Goal: Information Seeking & Learning: Learn about a topic

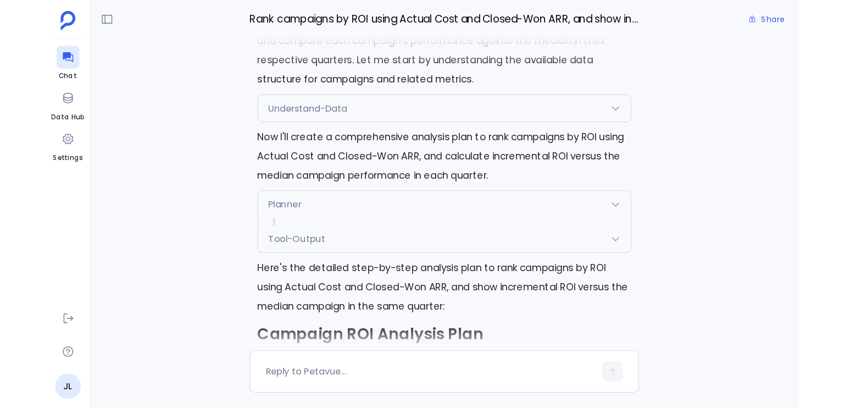
scroll to position [-3374, 0]
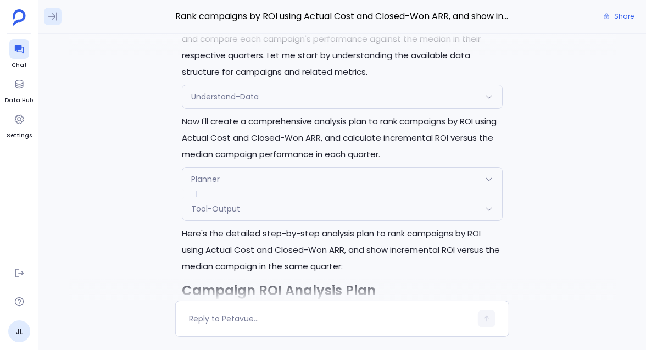
click at [47, 15] on icon at bounding box center [52, 16] width 11 height 11
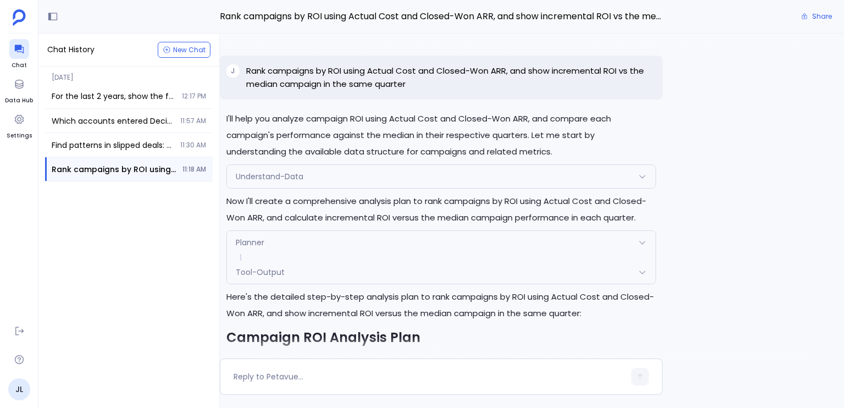
scroll to position [-2821, 0]
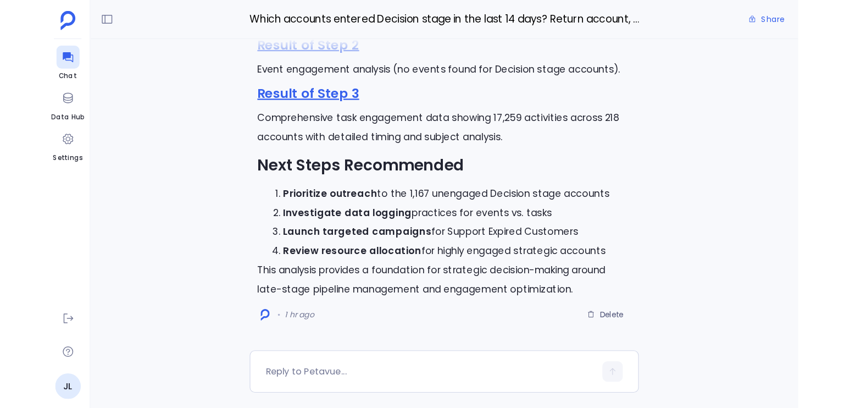
scroll to position [-461, 0]
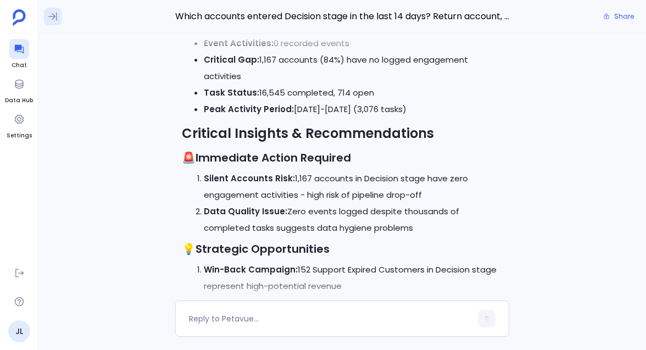
click at [58, 20] on button at bounding box center [53, 17] width 18 height 18
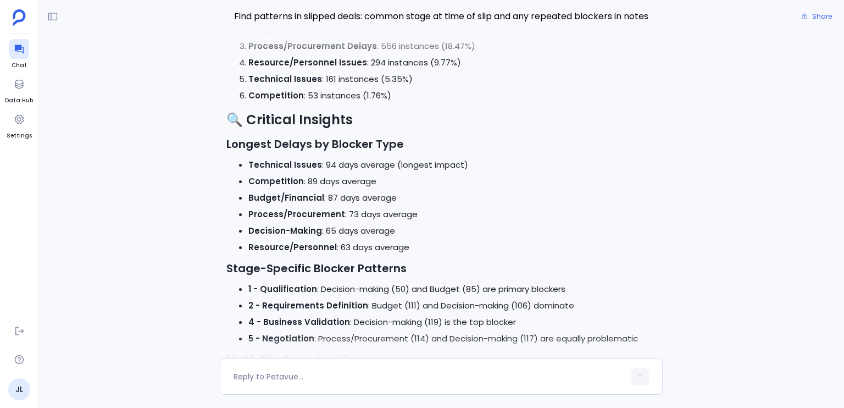
scroll to position [-501, 0]
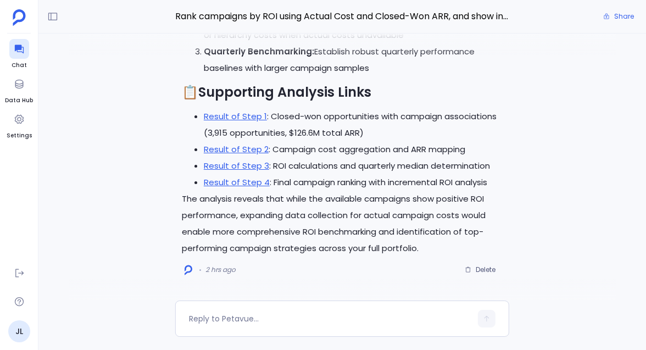
scroll to position [-891, 0]
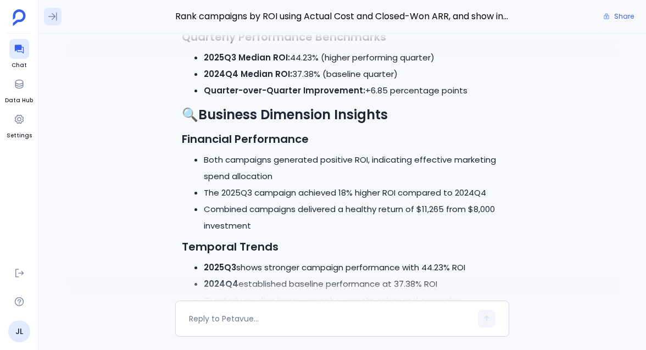
click at [51, 15] on icon at bounding box center [52, 16] width 11 height 11
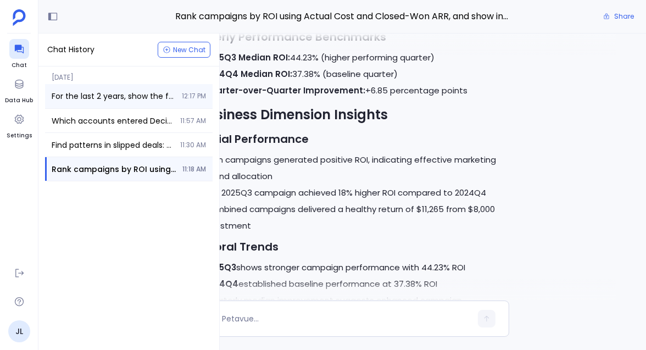
click at [115, 101] on span "For the last 2 years, show the forecast amount vs Closed-Won amount by quarter …" at bounding box center [114, 96] width 124 height 11
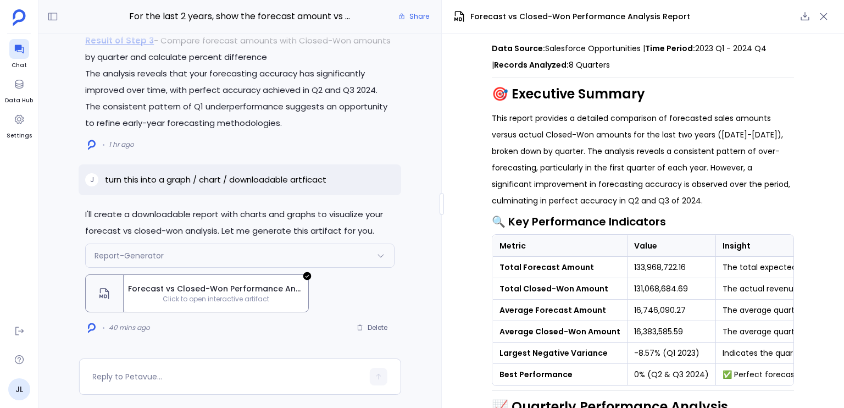
scroll to position [77, 0]
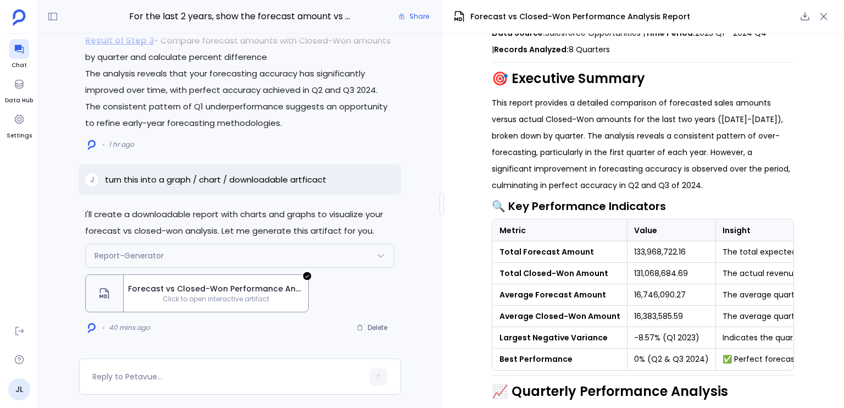
click at [544, 246] on strong "Total Forecast Amount" at bounding box center [546, 251] width 94 height 11
click at [543, 246] on strong "Total Forecast Amount" at bounding box center [546, 251] width 94 height 11
click at [644, 241] on td "133,968,722.16" at bounding box center [671, 251] width 88 height 21
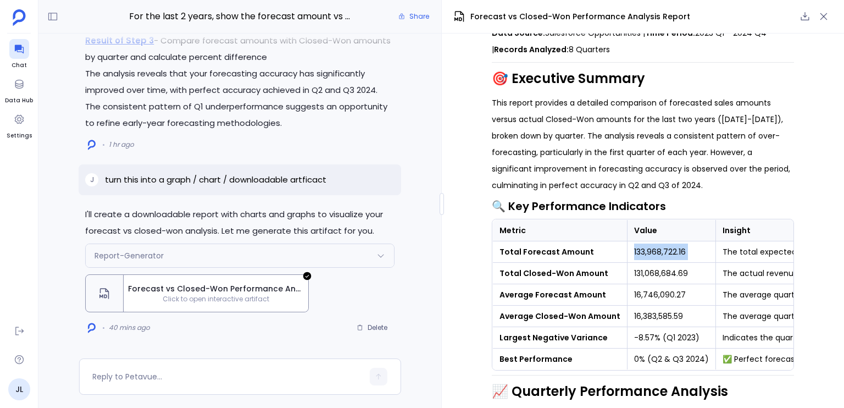
click at [644, 241] on td "133,968,722.16" at bounding box center [671, 251] width 88 height 21
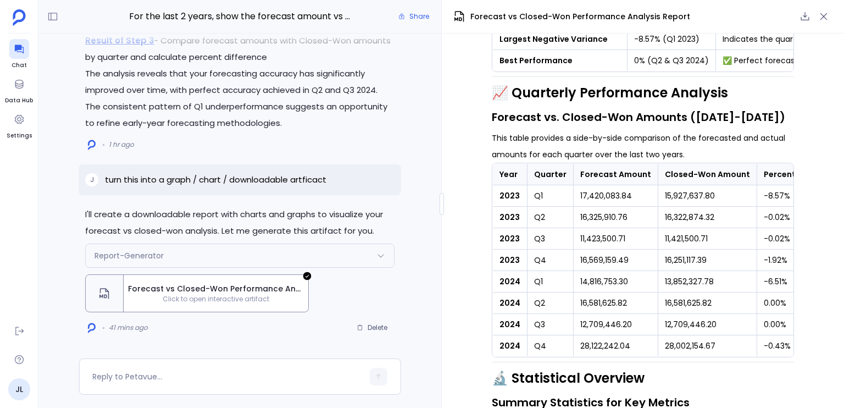
scroll to position [376, 0]
click at [576, 185] on td "17,420,083.84" at bounding box center [616, 195] width 85 height 21
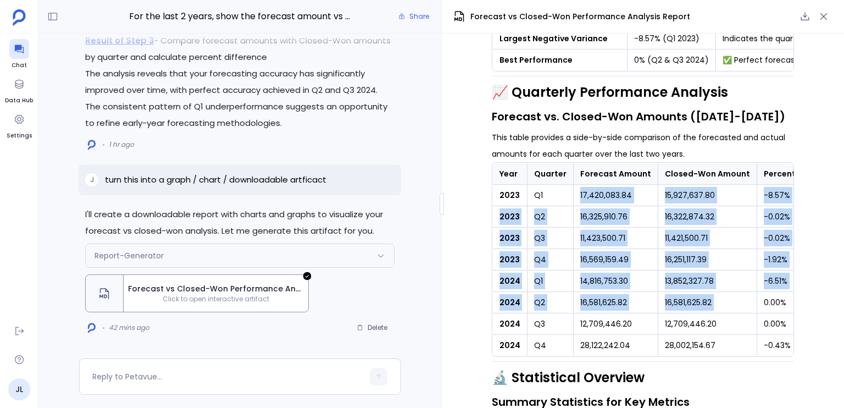
drag, startPoint x: 576, startPoint y: 173, endPoint x: 706, endPoint y: 274, distance: 165.2
click at [646, 274] on tbody "2023 Q1 17,420,083.84 15,927,637.80 -8.57% 2023 Q2 16,325,910.76 16,322,874.32 …" at bounding box center [670, 270] width 354 height 171
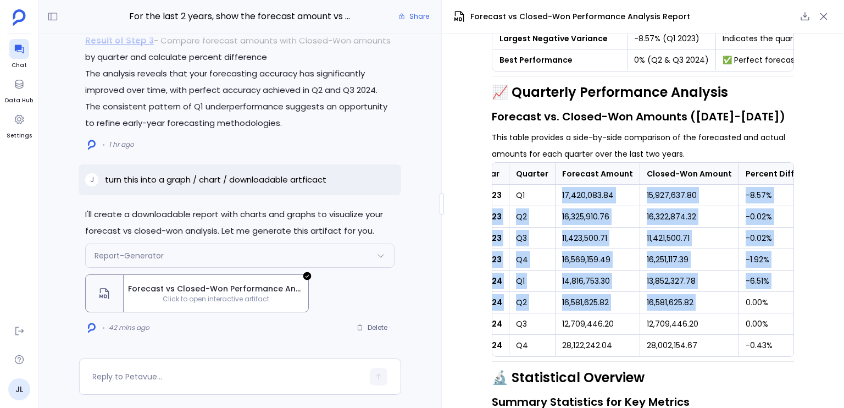
scroll to position [0, 0]
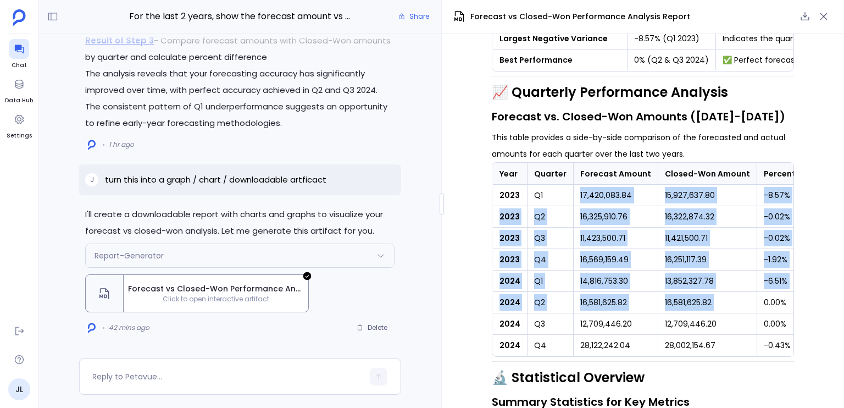
click at [646, 292] on td "16,581,625.82" at bounding box center [707, 302] width 99 height 21
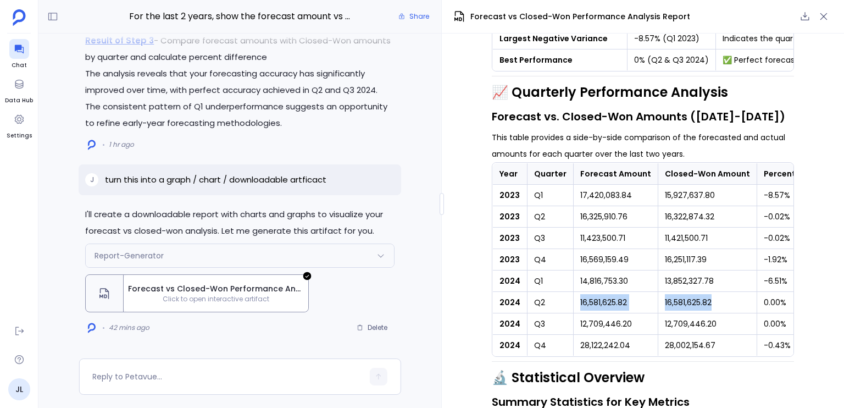
drag, startPoint x: 686, startPoint y: 281, endPoint x: 613, endPoint y: 279, distance: 73.1
click at [613, 292] on tr "2024 Q2 16,581,625.82 16,581,625.82 0.00%" at bounding box center [670, 302] width 354 height 21
click at [613, 292] on td "16,581,625.82" at bounding box center [616, 302] width 85 height 21
drag, startPoint x: 613, startPoint y: 279, endPoint x: 674, endPoint y: 279, distance: 61.0
click at [646, 292] on tr "2024 Q2 16,581,625.82 16,581,625.82 0.00%" at bounding box center [670, 302] width 354 height 21
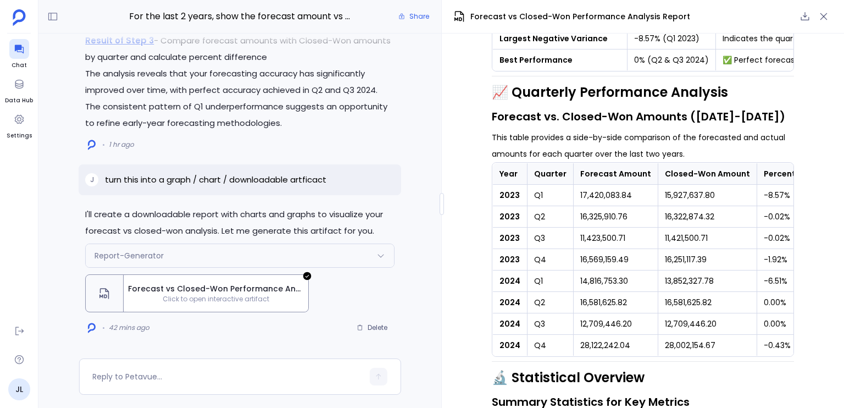
click at [646, 313] on td "12,709,446.20" at bounding box center [707, 323] width 99 height 21
drag, startPoint x: 679, startPoint y: 302, endPoint x: 592, endPoint y: 293, distance: 87.2
click at [592, 313] on tr "2024 Q3 12,709,446.20 12,709,446.20 0.00%" at bounding box center [670, 323] width 354 height 21
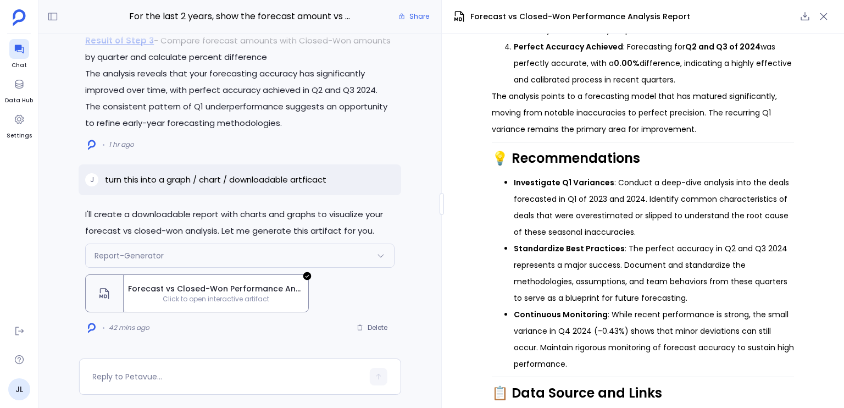
scroll to position [1165, 0]
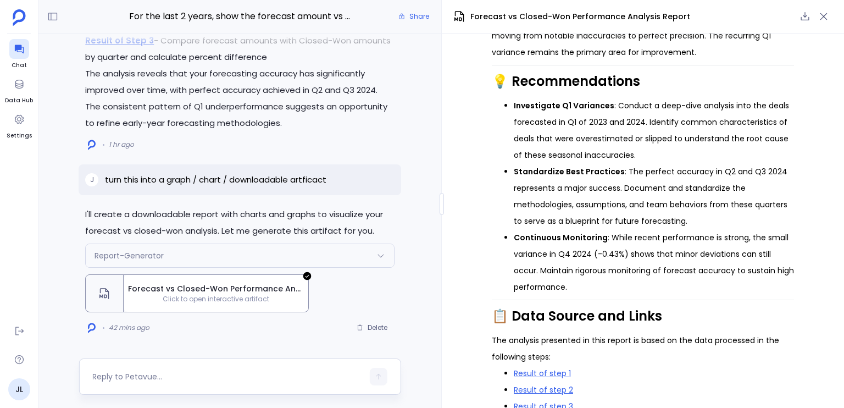
click at [216, 349] on div at bounding box center [227, 377] width 270 height 18
click at [174, 349] on textarea at bounding box center [227, 376] width 270 height 11
type textarea "add in quarters 1-3 of 2025"
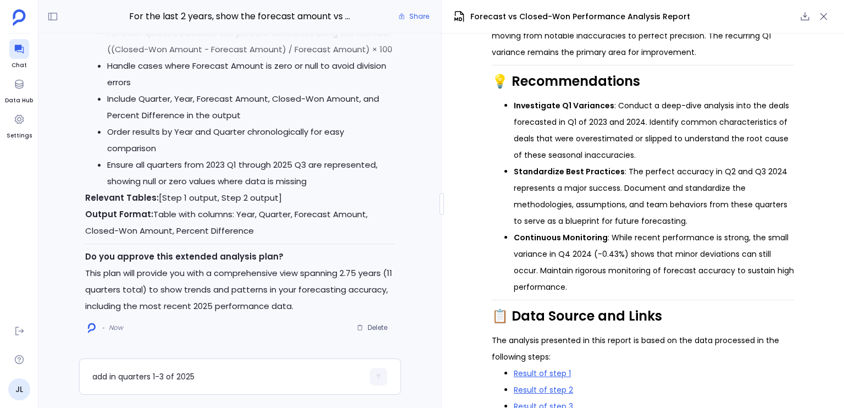
click at [147, 274] on p "This plan will provide you with a comprehensive view spanning 2.75 years (11 qu…" at bounding box center [239, 289] width 309 height 49
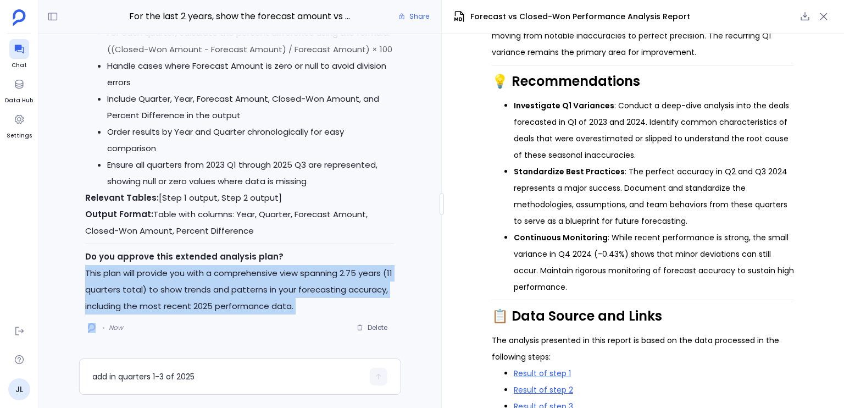
click at [148, 274] on p "This plan will provide you with a comprehensive view spanning 2.75 years (11 qu…" at bounding box center [239, 289] width 309 height 49
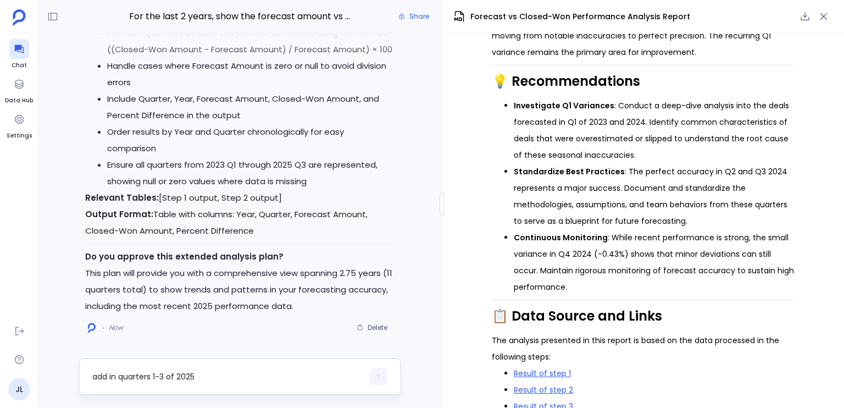
click at [176, 349] on div "add in quarters 1-3 of 2025" at bounding box center [227, 377] width 270 height 18
click at [175, 349] on textarea "add in quarters 1-3 of 2025" at bounding box center [227, 376] width 270 height 11
type textarea "yes"
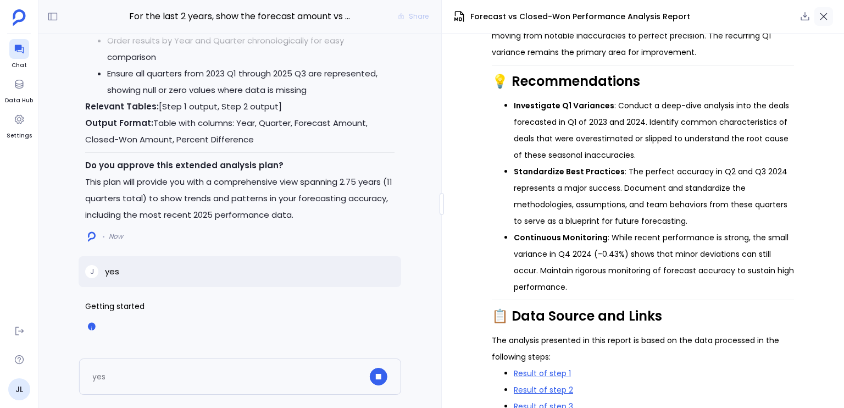
click at [646, 14] on button "button" at bounding box center [823, 16] width 19 height 19
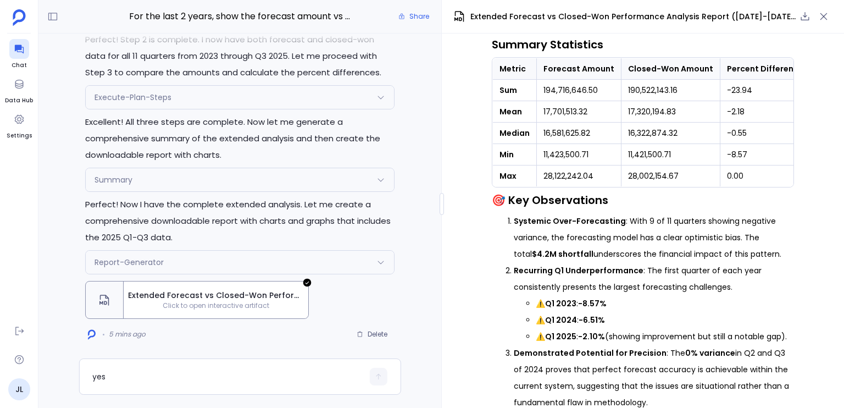
scroll to position [895, 0]
click at [646, 274] on li "Recurring Q1 Underperformance : The first quarter of each year consistently pre…" at bounding box center [654, 304] width 280 height 82
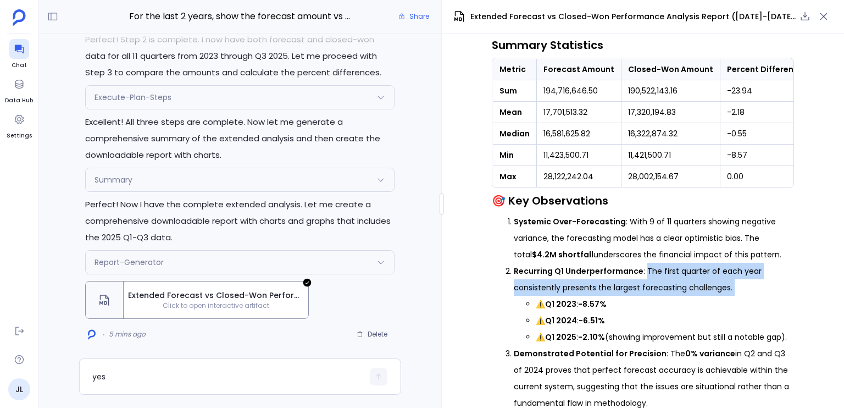
drag, startPoint x: 648, startPoint y: 274, endPoint x: 735, endPoint y: 291, distance: 88.4
click at [646, 291] on li "Recurring Q1 Underperformance : The first quarter of each year consistently pre…" at bounding box center [654, 304] width 280 height 82
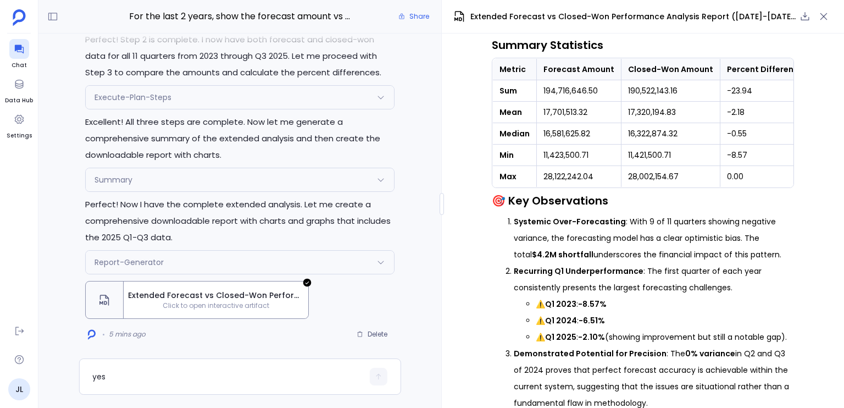
click at [646, 291] on li "Recurring Q1 Underperformance : The first quarter of each year consistently pre…" at bounding box center [654, 304] width 280 height 82
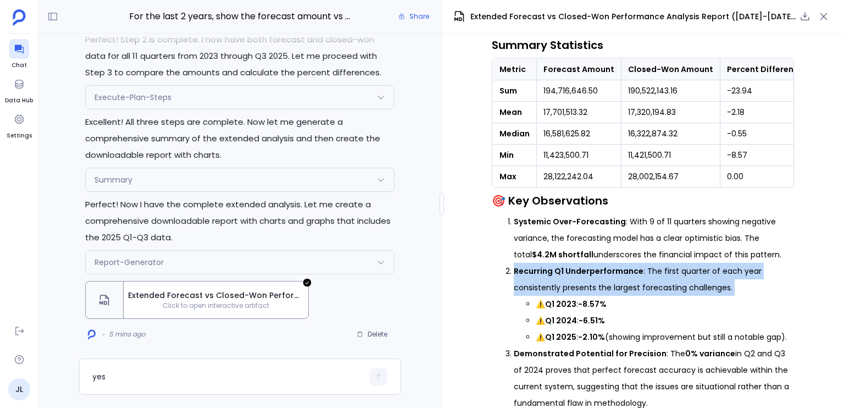
click at [646, 291] on li "Recurring Q1 Underperformance : The first quarter of each year consistently pre…" at bounding box center [654, 304] width 280 height 82
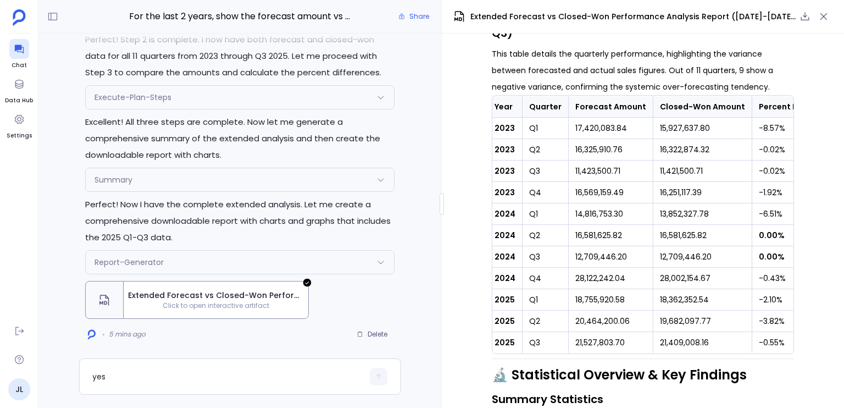
scroll to position [0, 2]
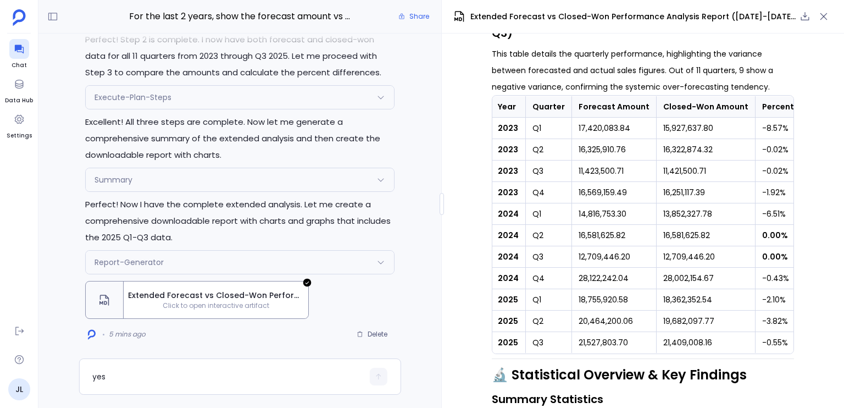
click at [613, 301] on td "18,755,920.58" at bounding box center [614, 299] width 85 height 21
drag, startPoint x: 613, startPoint y: 301, endPoint x: 654, endPoint y: 303, distance: 41.8
click at [646, 303] on tr "2025 Q1 18,755,920.58 18,362,352.54 -2.10%" at bounding box center [668, 299] width 354 height 21
click at [646, 303] on td "18,362,352.54" at bounding box center [705, 299] width 99 height 21
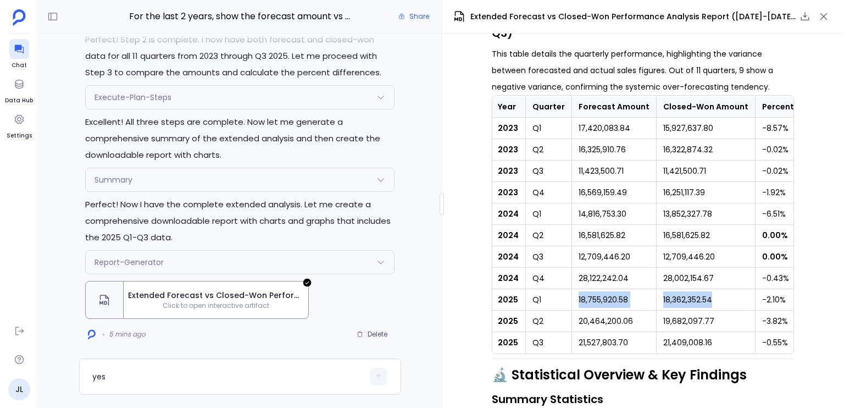
drag, startPoint x: 654, startPoint y: 303, endPoint x: 600, endPoint y: 304, distance: 54.4
click at [600, 304] on tr "2025 Q1 18,755,920.58 18,362,352.54 -2.10%" at bounding box center [668, 299] width 354 height 21
click at [594, 322] on td "20,464,200.06" at bounding box center [614, 320] width 85 height 21
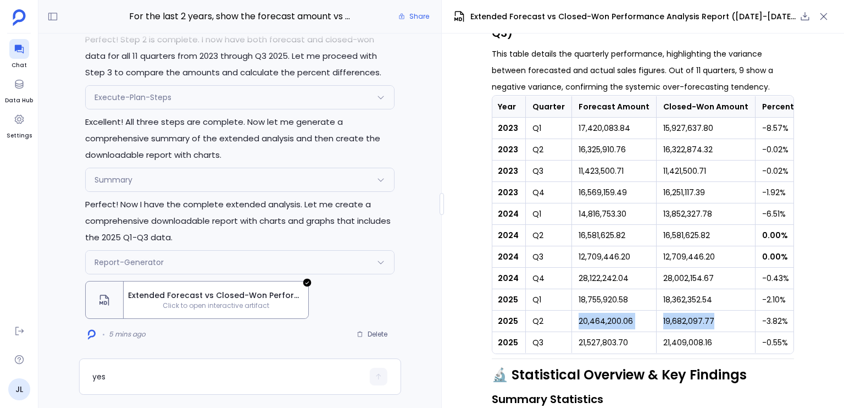
drag, startPoint x: 594, startPoint y: 322, endPoint x: 688, endPoint y: 324, distance: 94.0
click at [646, 324] on tr "2025 Q2 20,464,200.06 19,682,097.77 -3.82%" at bounding box center [668, 320] width 354 height 21
click at [646, 324] on td "19,682,097.77" at bounding box center [705, 320] width 99 height 21
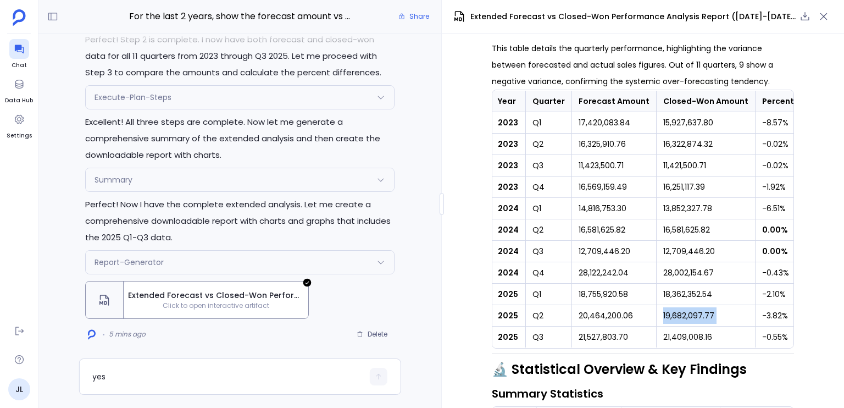
scroll to position [551, 0]
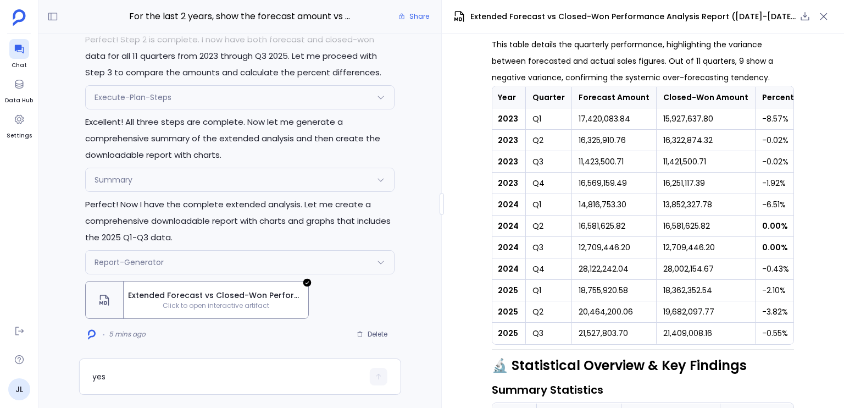
click at [646, 324] on td "21,409,008.16" at bounding box center [705, 332] width 99 height 21
drag, startPoint x: 688, startPoint y: 324, endPoint x: 613, endPoint y: 325, distance: 75.3
click at [617, 325] on tr "2025 Q3 21,527,803.70 21,409,008.16 -0.55%" at bounding box center [668, 332] width 354 height 21
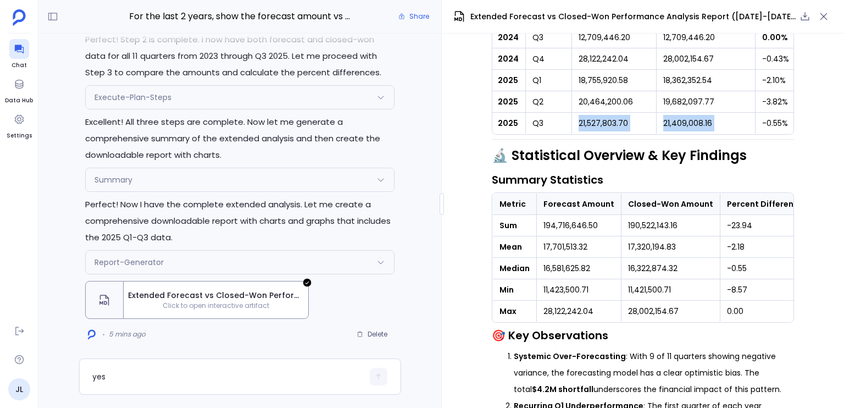
scroll to position [760, 0]
click at [635, 316] on td "28,002,154.67" at bounding box center [670, 311] width 99 height 21
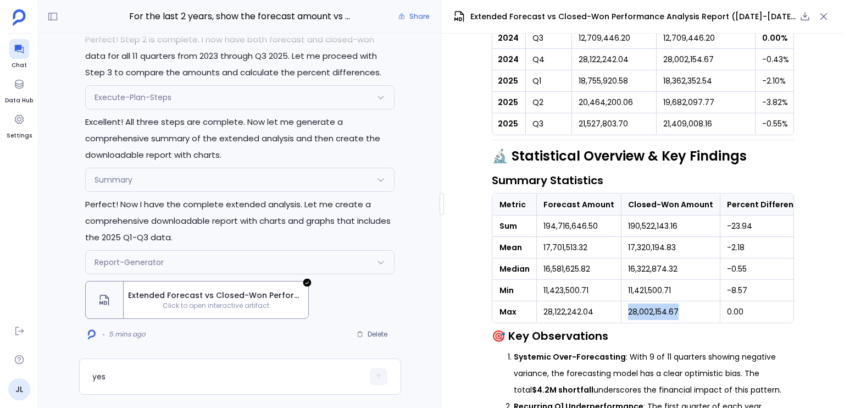
click at [635, 316] on td "28,002,154.67" at bounding box center [670, 311] width 99 height 21
drag, startPoint x: 635, startPoint y: 316, endPoint x: 568, endPoint y: 315, distance: 67.6
click at [568, 315] on tr "Max 28,122,242.04 28,002,154.67 0.00" at bounding box center [652, 311] width 318 height 21
click at [568, 315] on td "28,122,242.04" at bounding box center [579, 311] width 85 height 21
drag, startPoint x: 568, startPoint y: 315, endPoint x: 638, endPoint y: 315, distance: 70.9
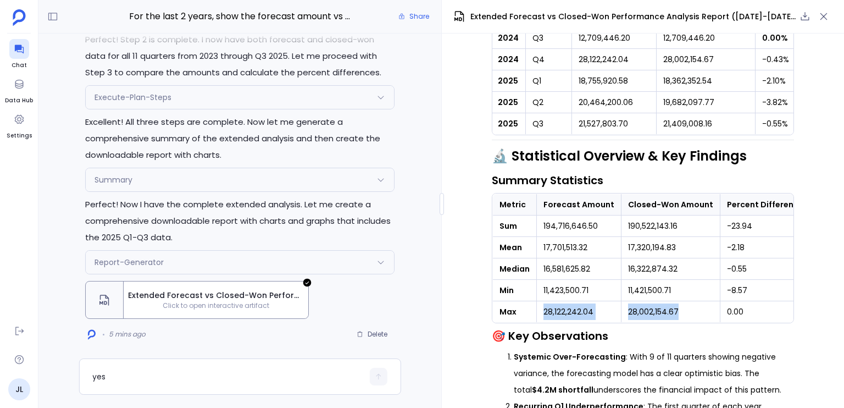
click at [638, 315] on tr "Max 28,122,242.04 28,002,154.67 0.00" at bounding box center [652, 311] width 318 height 21
click at [638, 315] on td "28,002,154.67" at bounding box center [670, 311] width 99 height 21
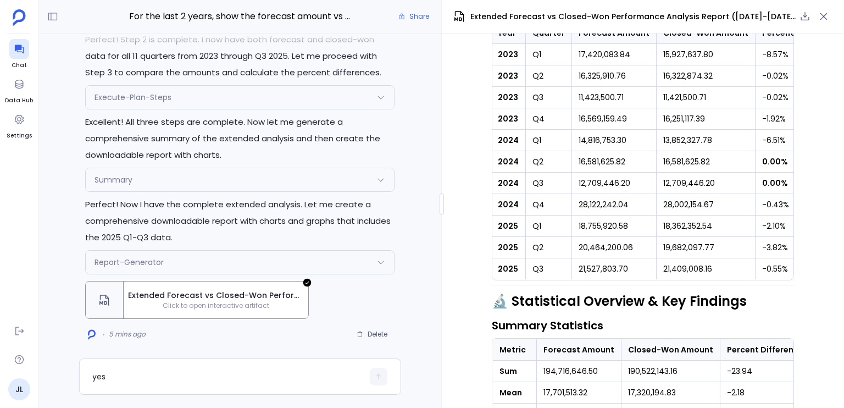
scroll to position [600, 0]
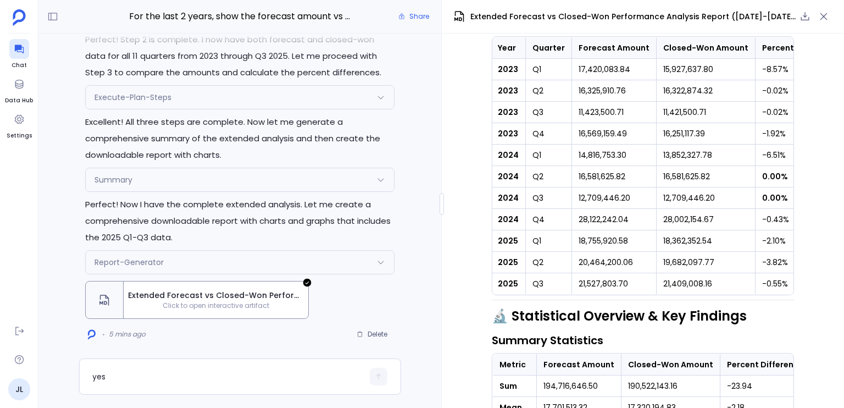
click at [585, 220] on td "28,122,242.04" at bounding box center [614, 219] width 85 height 21
drag, startPoint x: 585, startPoint y: 220, endPoint x: 672, endPoint y: 219, distance: 87.9
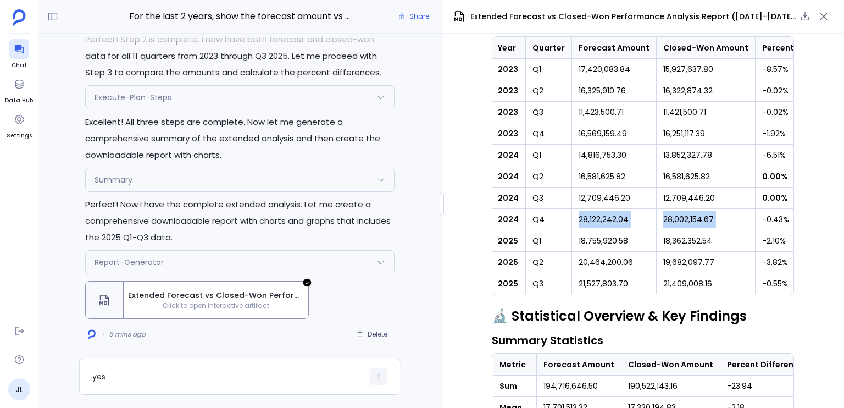
click at [646, 219] on tr "2024 Q4 28,122,242.04 28,002,154.67 -0.43%" at bounding box center [668, 219] width 354 height 21
click at [646, 219] on td "28,002,154.67" at bounding box center [705, 219] width 99 height 21
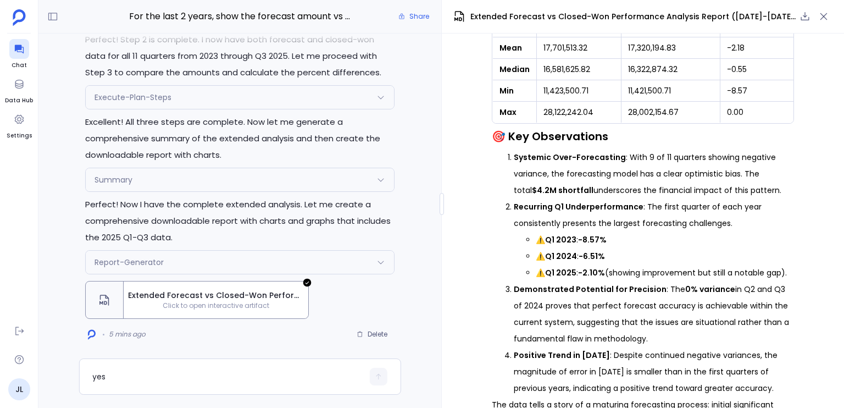
scroll to position [959, 0]
click at [583, 277] on strong "-2.10%" at bounding box center [591, 273] width 27 height 11
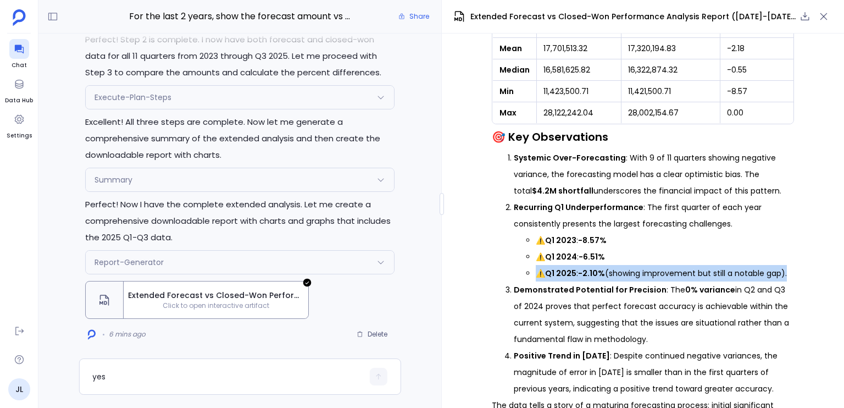
drag, startPoint x: 583, startPoint y: 277, endPoint x: 625, endPoint y: 277, distance: 42.3
click at [625, 277] on li "⚠️ Q1 2025 : -2.10% (showing improvement but still a notable gap)." at bounding box center [665, 273] width 258 height 16
click at [626, 277] on li "⚠️ Q1 2025 : -2.10% (showing improvement but still a notable gap)." at bounding box center [665, 273] width 258 height 16
drag, startPoint x: 626, startPoint y: 277, endPoint x: 774, endPoint y: 274, distance: 147.8
click at [646, 274] on li "⚠️ Q1 2025 : -2.10% (showing improvement but still a notable gap)." at bounding box center [665, 273] width 258 height 16
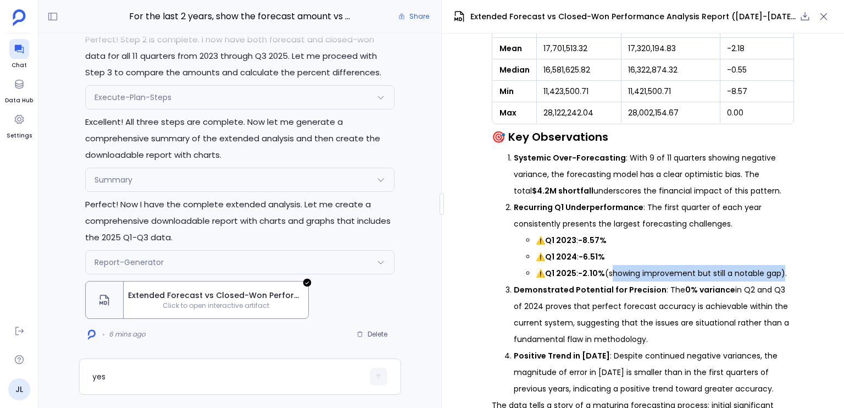
click at [646, 274] on li "⚠️ Q1 2025 : -2.10% (showing improvement but still a notable gap)." at bounding box center [665, 273] width 258 height 16
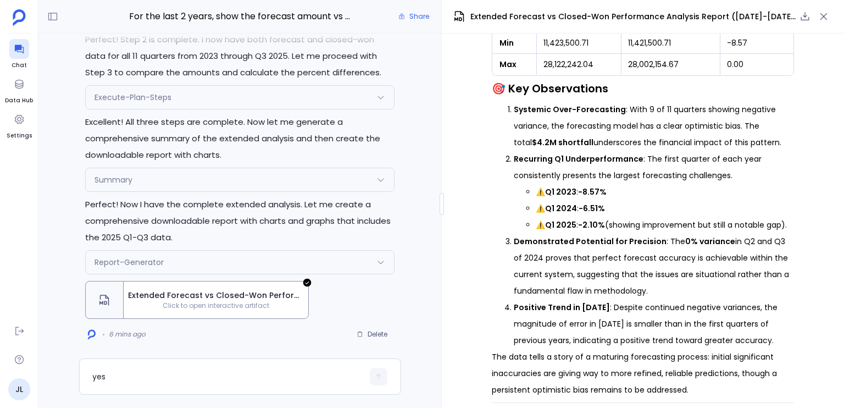
scroll to position [1015, 0]
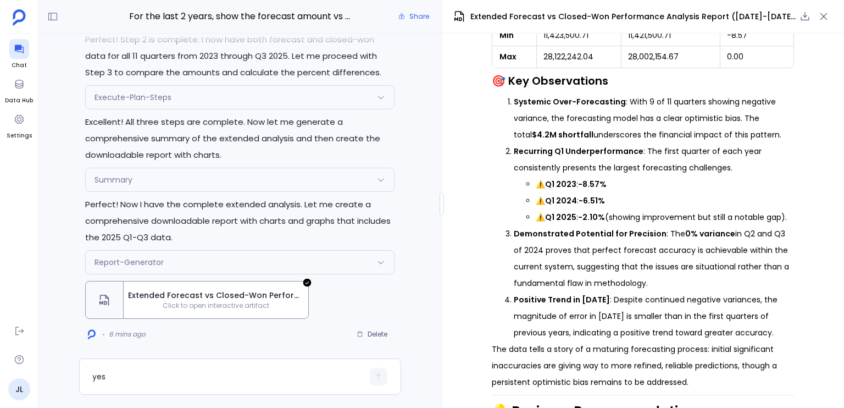
click at [550, 255] on li "Demonstrated Potential for Precision : The 0% variance in Q2 and Q3 of 2024 pro…" at bounding box center [654, 258] width 280 height 66
drag, startPoint x: 551, startPoint y: 255, endPoint x: 653, endPoint y: 255, distance: 101.6
click at [646, 255] on li "Demonstrated Potential for Precision : The 0% variance in Q2 and Q3 of 2024 pro…" at bounding box center [654, 258] width 280 height 66
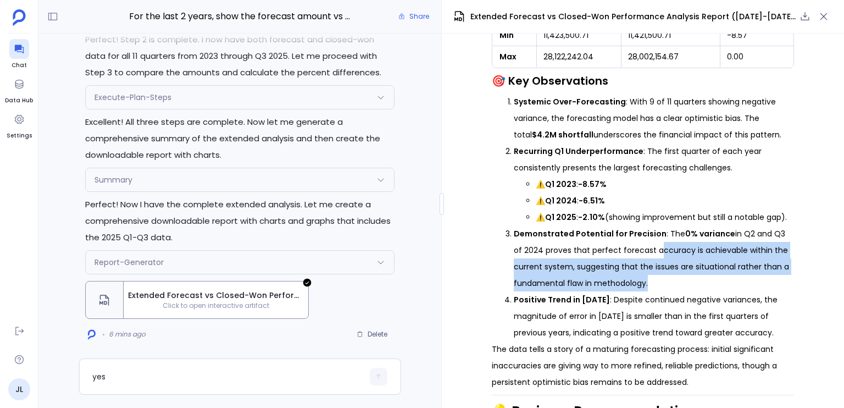
drag, startPoint x: 653, startPoint y: 255, endPoint x: 610, endPoint y: 281, distance: 49.6
click at [610, 281] on li "Demonstrated Potential for Precision : The 0% variance in Q2 and Q3 of 2024 pro…" at bounding box center [654, 258] width 280 height 66
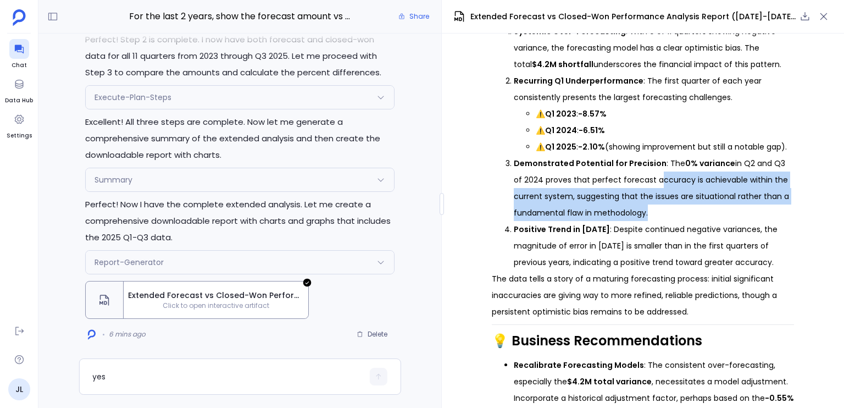
scroll to position [1097, 0]
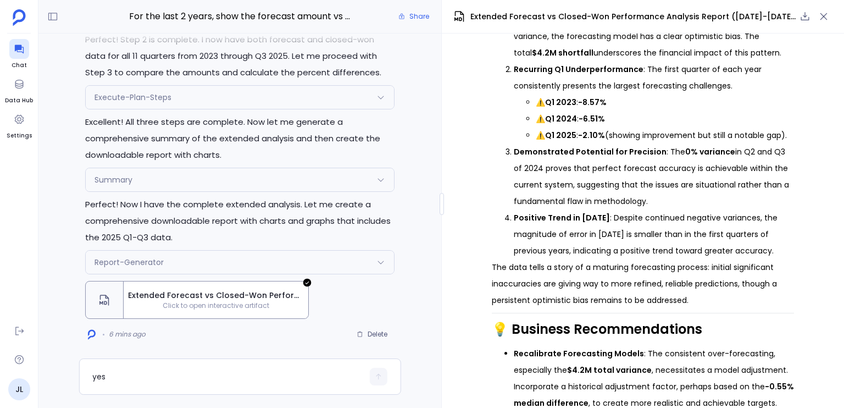
click at [611, 223] on li "Positive Trend in 2025 : Despite continued negative variances, the magnitude of…" at bounding box center [654, 233] width 280 height 49
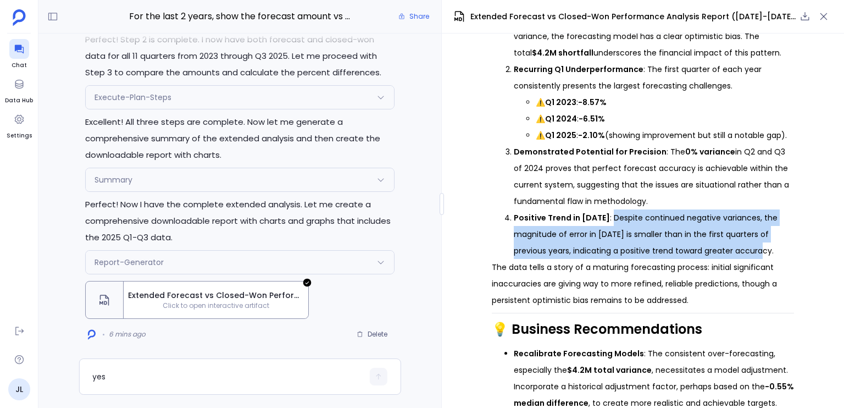
drag, startPoint x: 611, startPoint y: 223, endPoint x: 716, endPoint y: 251, distance: 109.1
click at [646, 251] on li "Positive Trend in 2025 : Despite continued negative variances, the magnitude of…" at bounding box center [654, 233] width 280 height 49
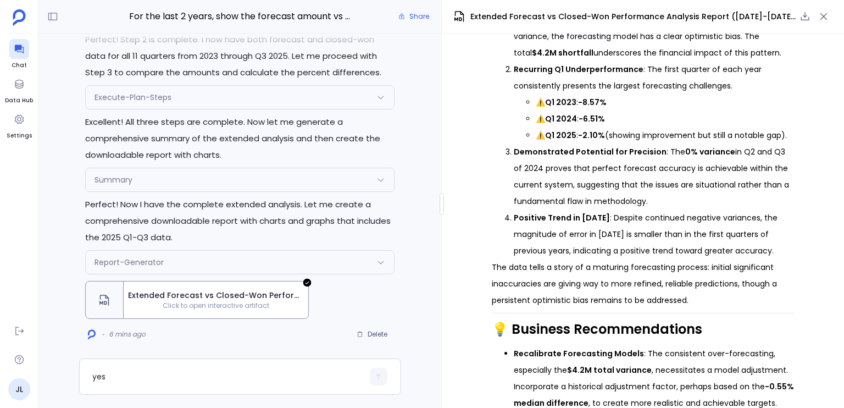
click at [498, 274] on p "The data tells a story of a maturing forecasting process: initial significant i…" at bounding box center [643, 283] width 302 height 49
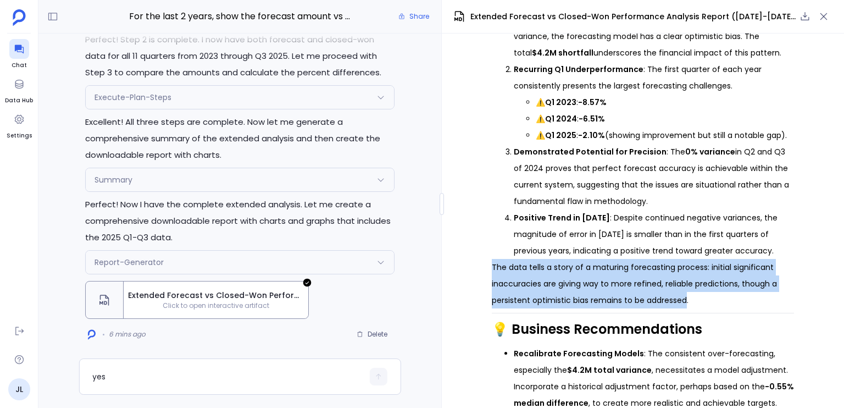
drag, startPoint x: 498, startPoint y: 274, endPoint x: 670, endPoint y: 301, distance: 174.0
click at [646, 301] on p "The data tells a story of a maturing forecasting process: initial significant i…" at bounding box center [643, 283] width 302 height 49
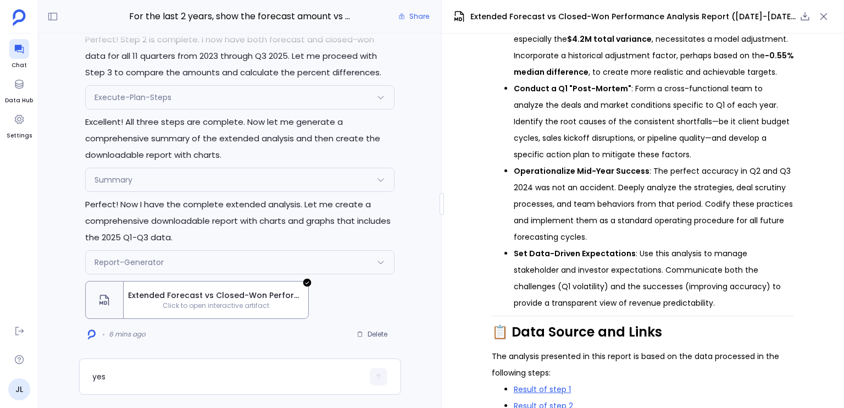
scroll to position [1465, 0]
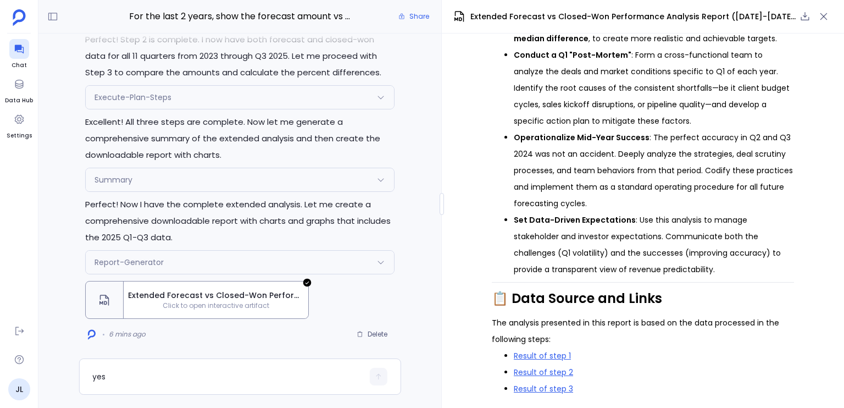
click at [560, 333] on p "The analysis presented in this report is based on the data processed in the fol…" at bounding box center [643, 330] width 302 height 33
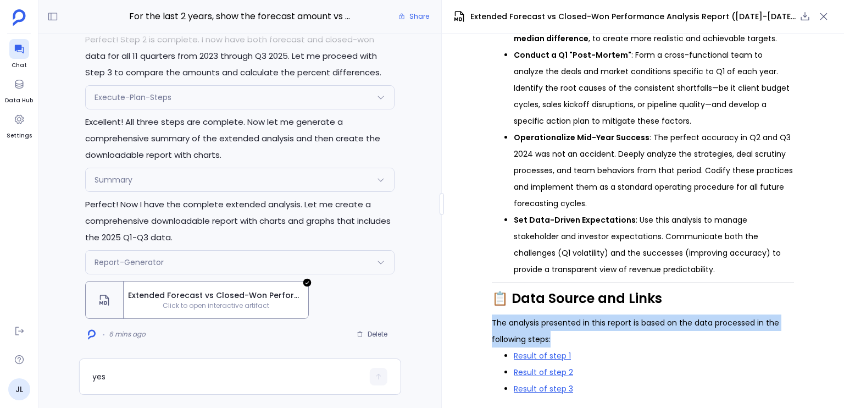
click at [560, 333] on p "The analysis presented in this report is based on the data processed in the fol…" at bounding box center [643, 330] width 302 height 33
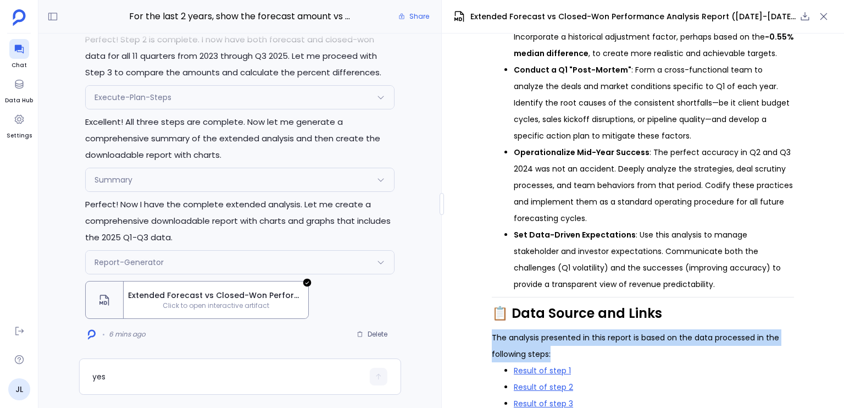
scroll to position [1443, 0]
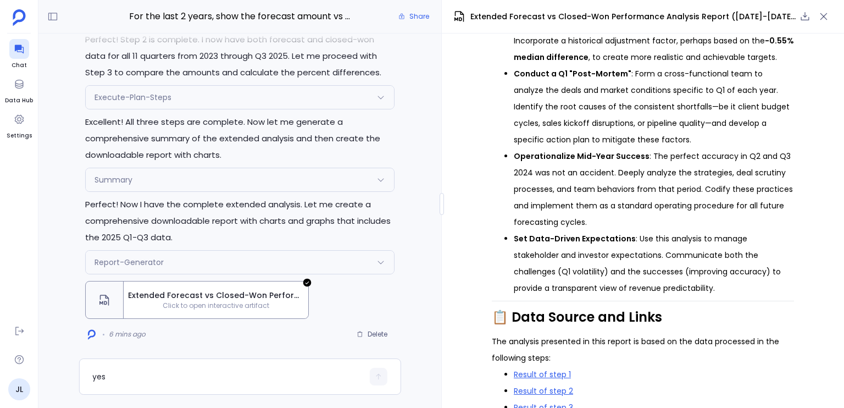
click at [566, 296] on li "Set Data-Driven Expectations : Use this analysis to manage stakeholder and inve…" at bounding box center [654, 263] width 280 height 66
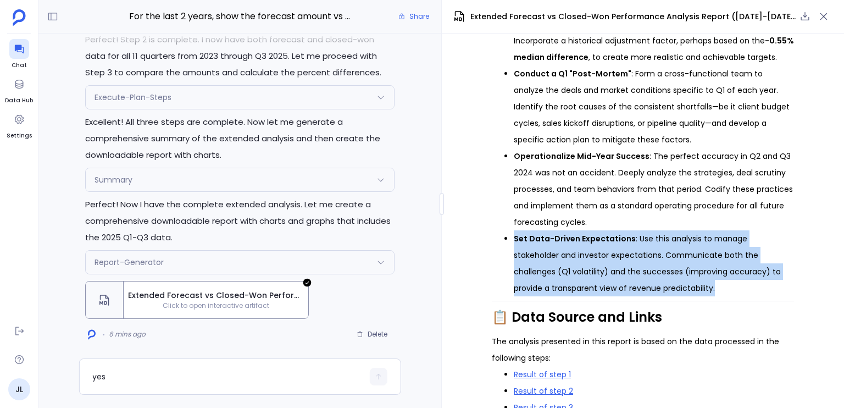
drag, startPoint x: 566, startPoint y: 296, endPoint x: 560, endPoint y: 259, distance: 37.2
click at [560, 259] on li "Set Data-Driven Expectations : Use this analysis to manage stakeholder and inve…" at bounding box center [654, 263] width 280 height 66
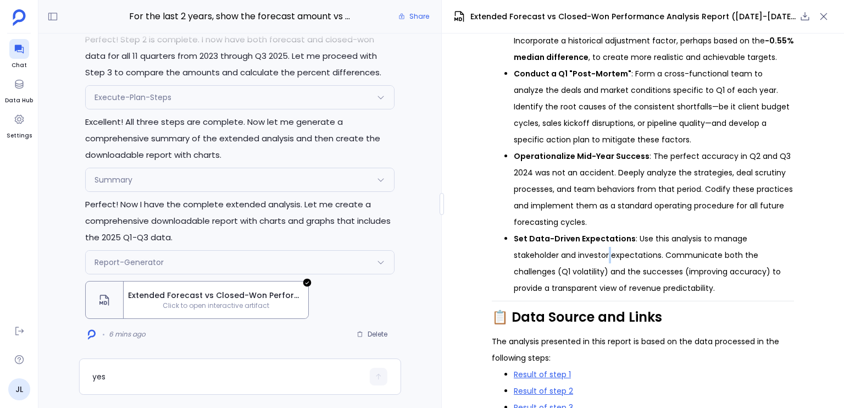
click at [560, 259] on li "Set Data-Driven Expectations : Use this analysis to manage stakeholder and inve…" at bounding box center [654, 263] width 280 height 66
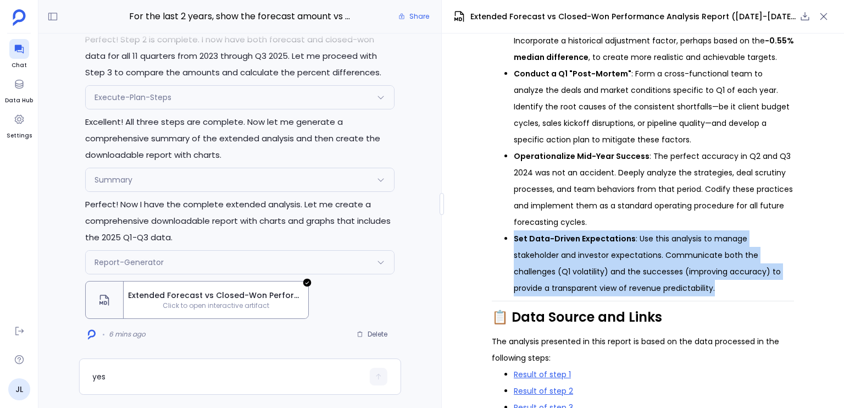
click at [560, 259] on li "Set Data-Driven Expectations : Use this analysis to manage stakeholder and inve…" at bounding box center [654, 263] width 280 height 66
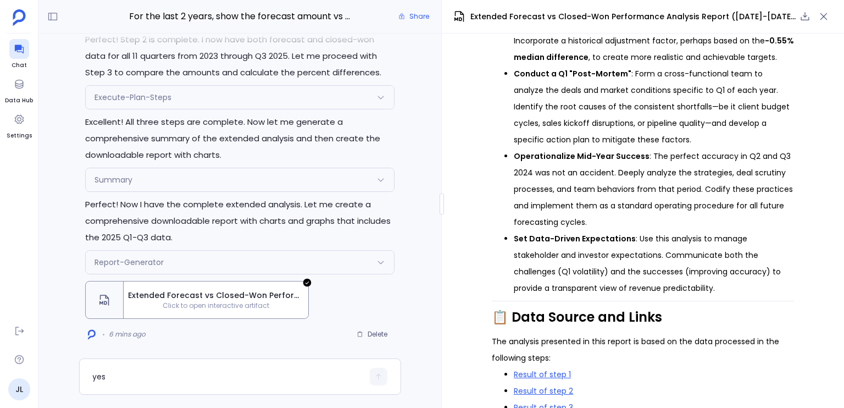
click at [561, 216] on li "Operationalize Mid-Year Success : The perfect accuracy in Q2 and Q3 2024 was no…" at bounding box center [654, 189] width 280 height 82
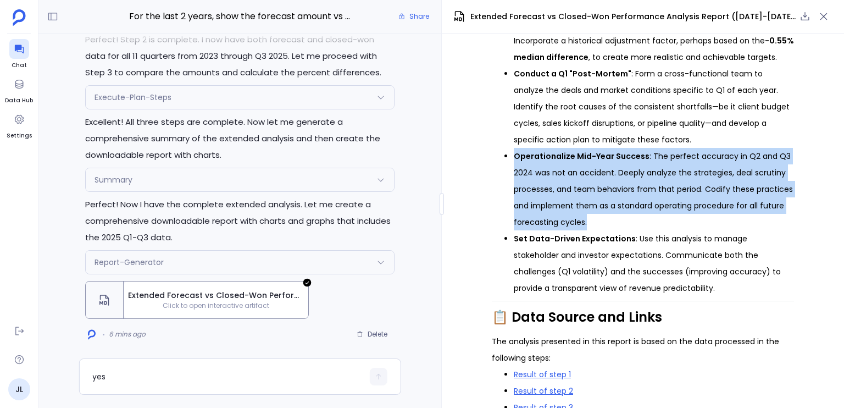
click at [561, 216] on li "Operationalize Mid-Year Success : The perfect accuracy in Q2 and Q3 2024 was no…" at bounding box center [654, 189] width 280 height 82
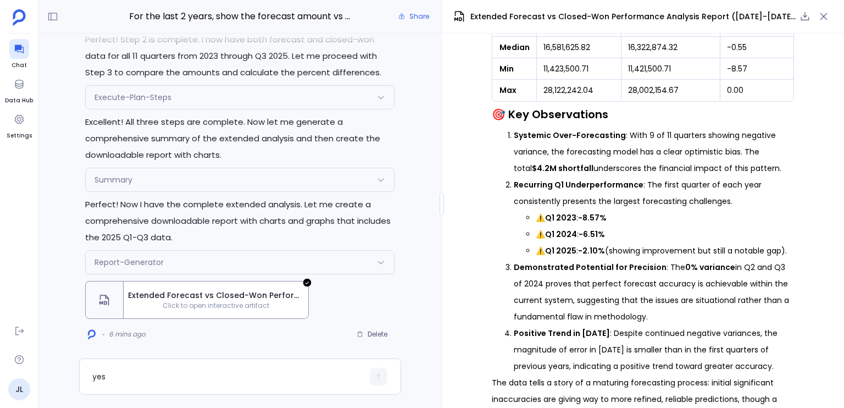
scroll to position [984, 0]
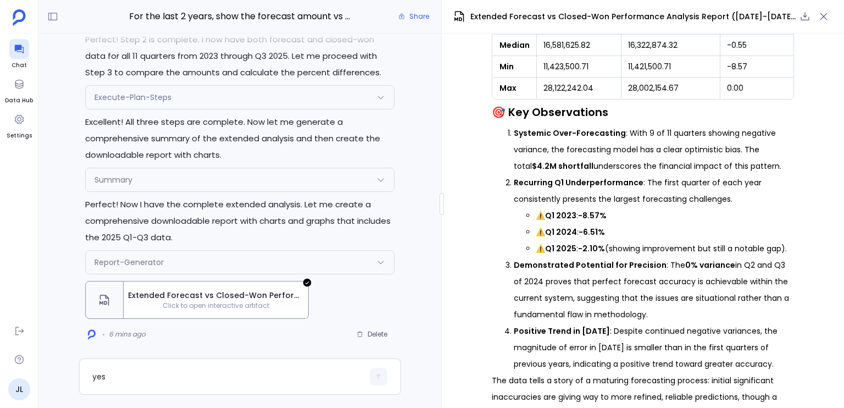
click at [588, 269] on strong "Demonstrated Potential for Precision" at bounding box center [590, 264] width 153 height 11
drag, startPoint x: 588, startPoint y: 269, endPoint x: 664, endPoint y: 275, distance: 75.5
click at [646, 275] on li "Demonstrated Potential for Precision : The 0% variance in Q2 and Q3 of 2024 pro…" at bounding box center [654, 290] width 280 height 66
click at [646, 276] on li "Demonstrated Potential for Precision : The 0% variance in Q2 and Q3 of 2024 pro…" at bounding box center [654, 290] width 280 height 66
click at [547, 219] on strong "Q1 2023" at bounding box center [560, 215] width 31 height 11
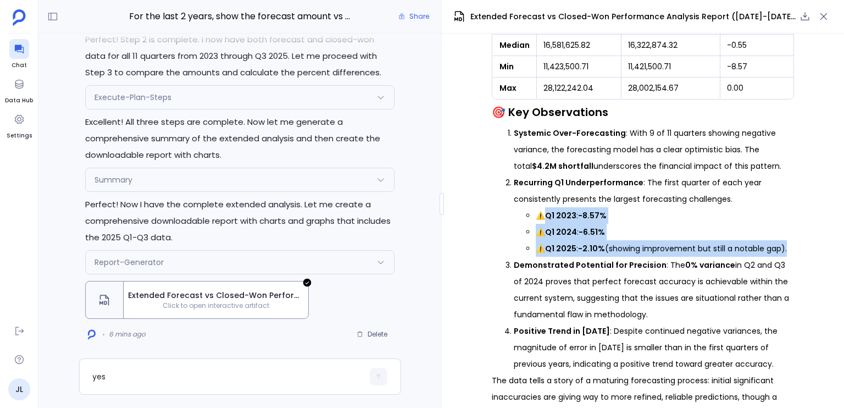
drag, startPoint x: 547, startPoint y: 219, endPoint x: 798, endPoint y: 255, distance: 253.0
click at [646, 255] on div "📊 Quarterly Forecast Accuracy Analysis (2023 - 2025) Data Source: Salesforce Op…" at bounding box center [643, 221] width 402 height 374
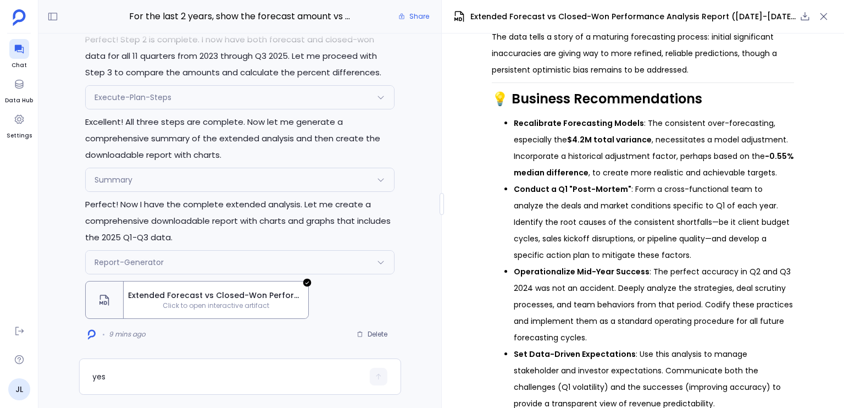
scroll to position [1407, 0]
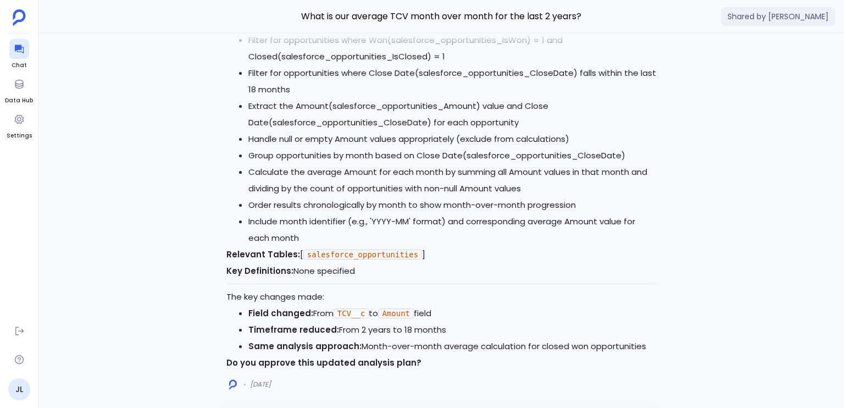
scroll to position [-12748, 0]
click at [419, 163] on li "Calculate the average Amount for each month by summing all Amount values in tha…" at bounding box center [452, 179] width 408 height 33
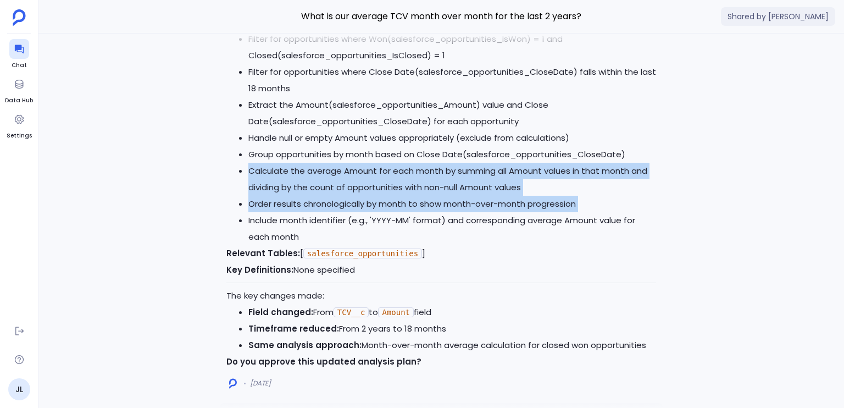
drag, startPoint x: 419, startPoint y: 150, endPoint x: 415, endPoint y: 184, distance: 34.3
click at [415, 184] on ul "Query the salesforce_opportunities table to retrieve all closed won opportunity…" at bounding box center [441, 121] width 430 height 247
click at [415, 196] on li "Order results chronologically by month to show month-over-month progression" at bounding box center [452, 204] width 408 height 16
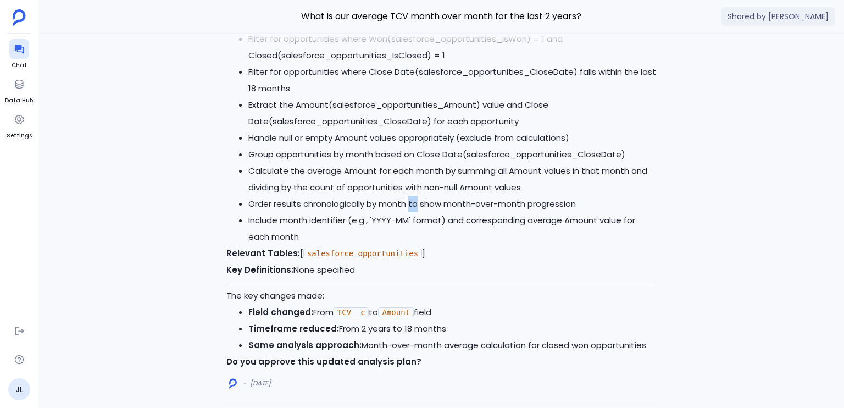
click at [415, 196] on li "Order results chronologically by month to show month-over-month progression" at bounding box center [452, 204] width 408 height 16
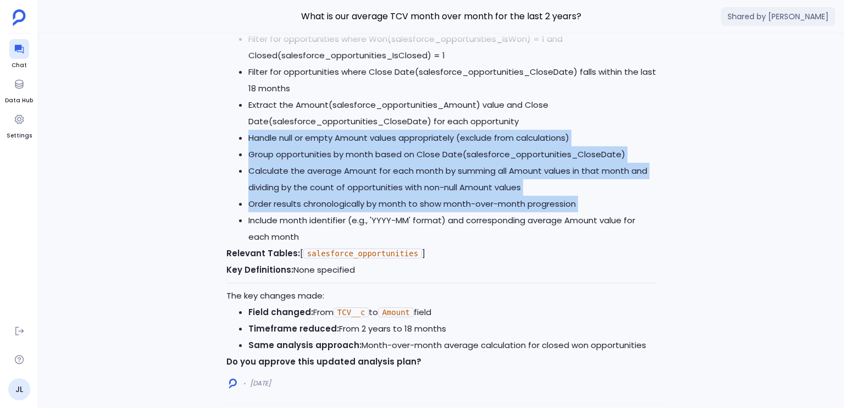
drag, startPoint x: 415, startPoint y: 184, endPoint x: 399, endPoint y: 104, distance: 81.1
click at [399, 104] on ul "Query the salesforce_opportunities table to retrieve all closed won opportunity…" at bounding box center [441, 121] width 430 height 247
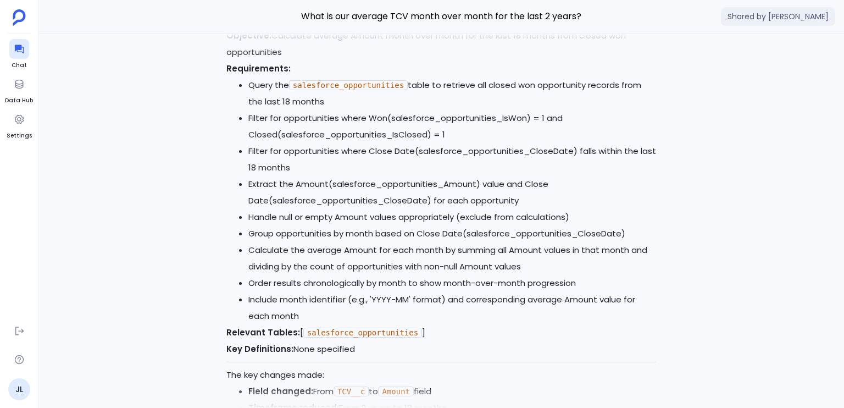
click at [399, 110] on li "Filter for opportunities where Won(salesforce_opportunities_IsWon) = 1 and Clos…" at bounding box center [452, 126] width 408 height 33
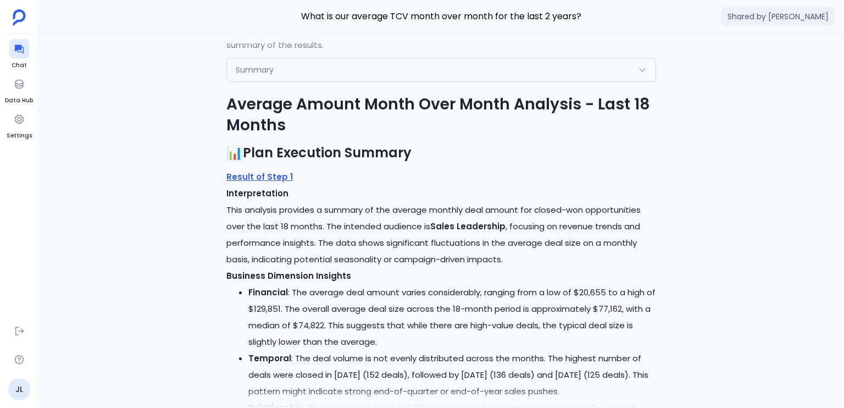
scroll to position [-12257, 0]
